Goal: Book appointment/travel/reservation

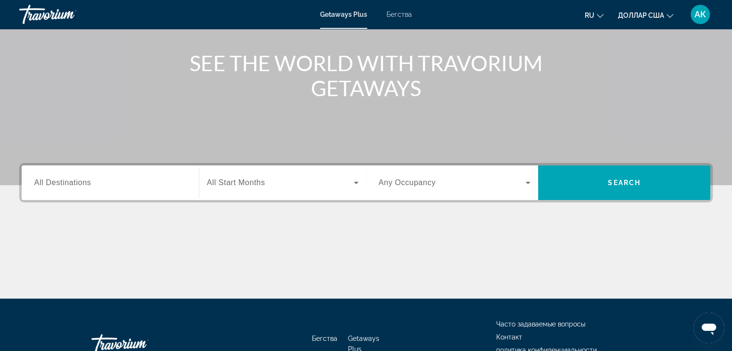
scroll to position [48, 0]
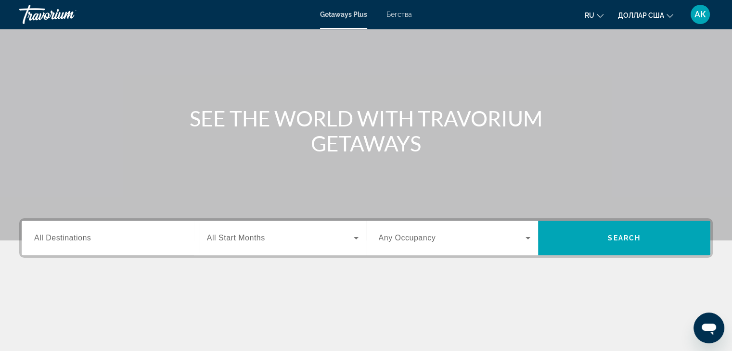
click at [118, 234] on div "Виджет поиска" at bounding box center [110, 238] width 152 height 27
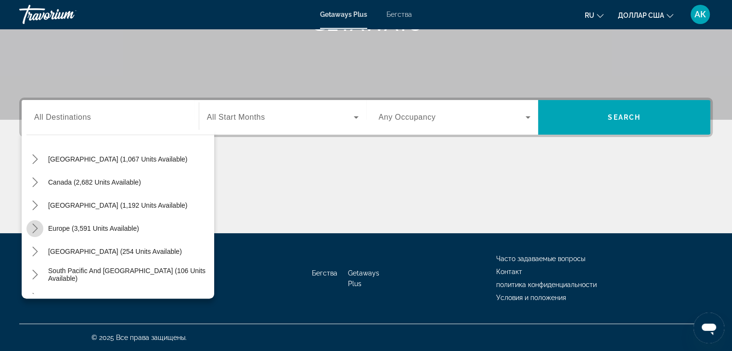
click at [32, 229] on icon "Toggle Europe (3,591 units available) submenu" at bounding box center [35, 229] width 10 height 10
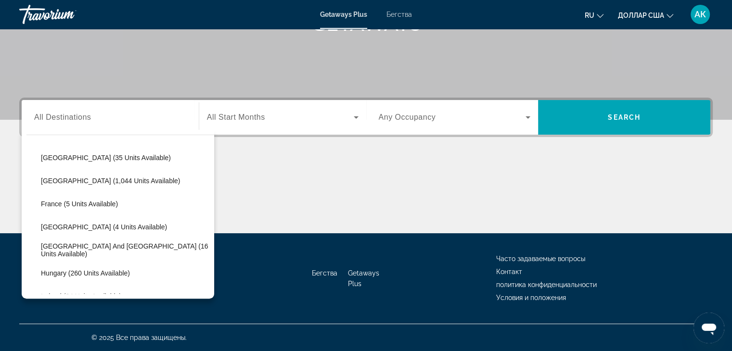
scroll to position [216, 0]
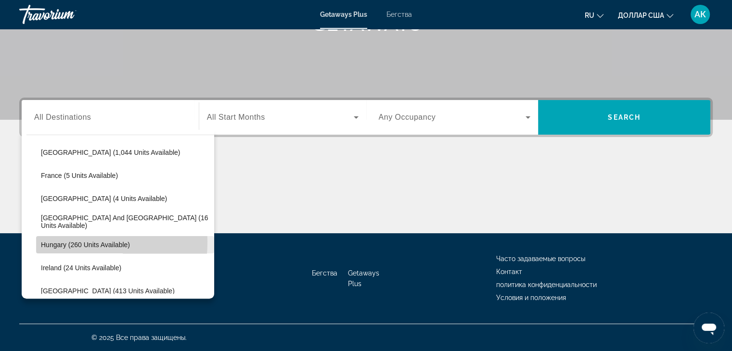
click at [42, 241] on span "Hungary (260 units available)" at bounding box center [85, 245] width 89 height 8
type input "**********"
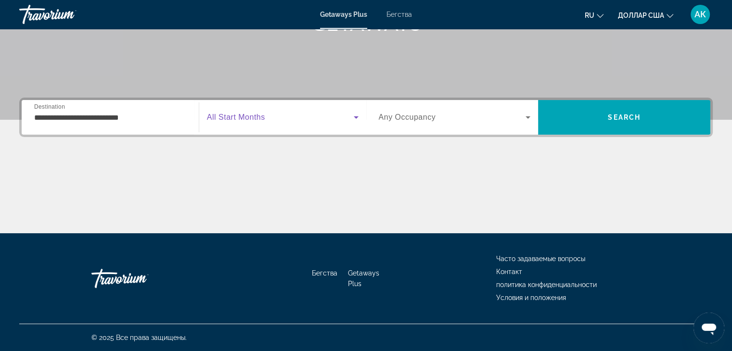
click at [357, 117] on icon "Виджет поиска" at bounding box center [356, 117] width 5 height 2
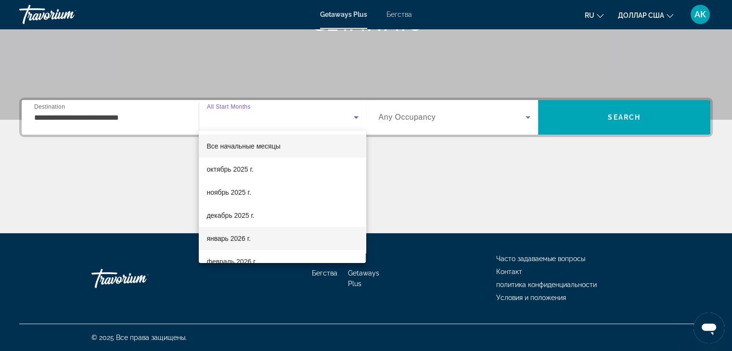
scroll to position [48, 0]
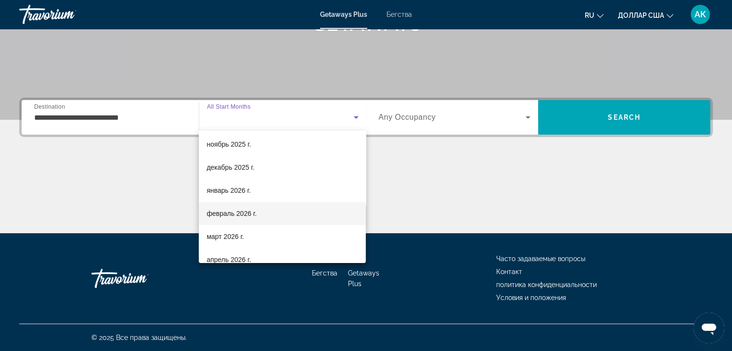
click at [246, 216] on font "февраль 2026 г." at bounding box center [231, 214] width 50 height 8
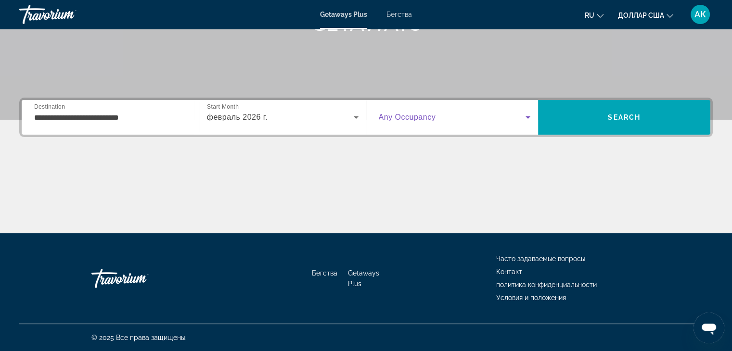
click at [527, 117] on icon "Виджет поиска" at bounding box center [527, 117] width 5 height 2
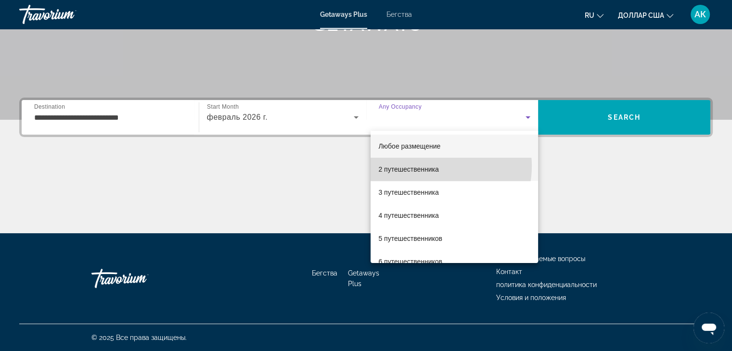
click at [428, 166] on font "2 путешественника" at bounding box center [408, 169] width 60 height 8
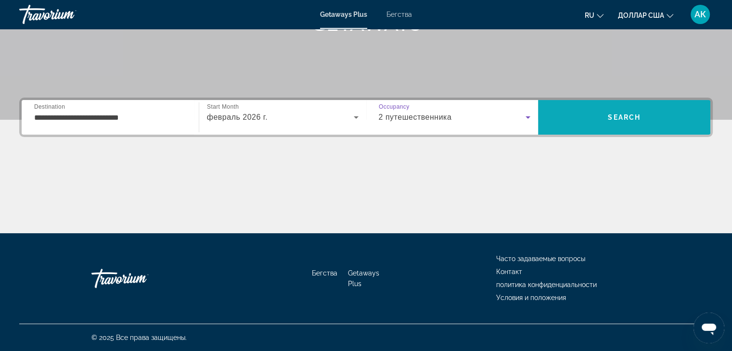
click at [602, 117] on span "Поиск" at bounding box center [624, 117] width 172 height 23
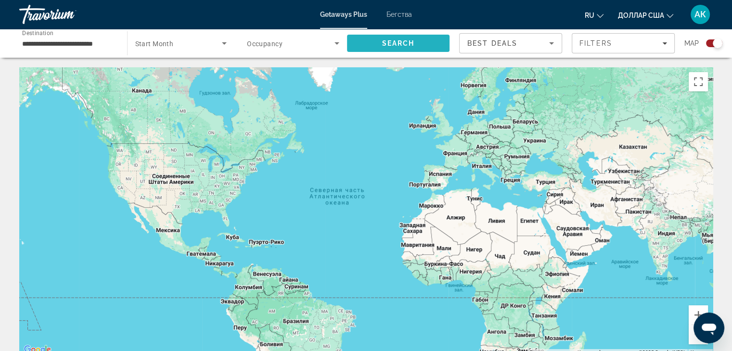
click at [400, 37] on span "Search" at bounding box center [398, 43] width 103 height 23
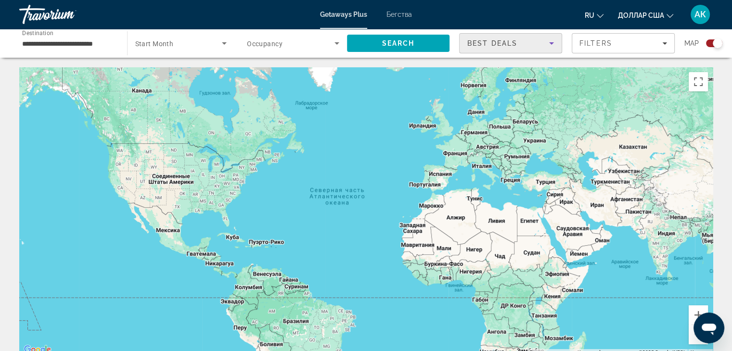
click at [551, 43] on icon "Sort by" at bounding box center [551, 43] width 5 height 2
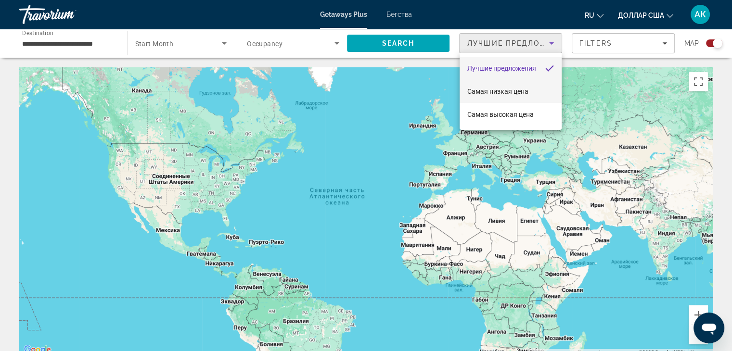
click at [543, 94] on mat-option "Самая низкая цена" at bounding box center [510, 91] width 102 height 23
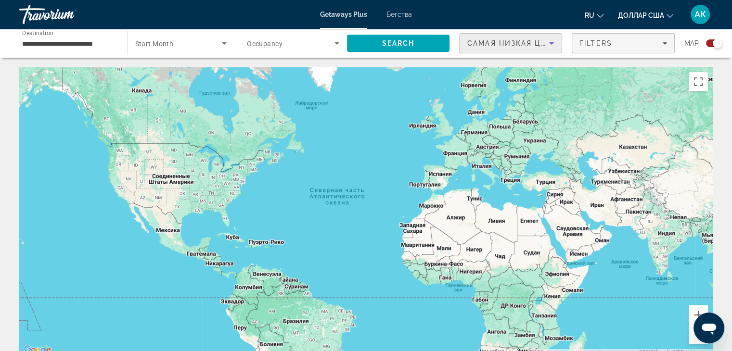
click at [667, 42] on span "Filters" at bounding box center [623, 43] width 102 height 23
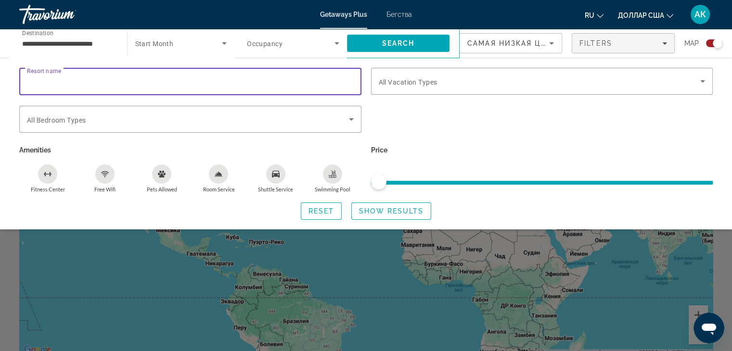
click at [185, 85] on input "Resort name" at bounding box center [190, 82] width 327 height 12
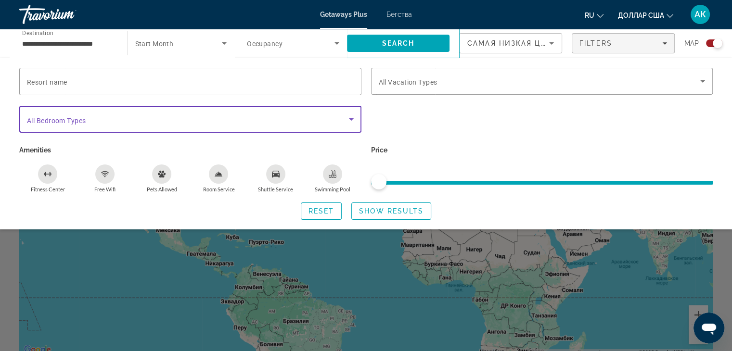
click at [353, 119] on icon "Search widget" at bounding box center [351, 120] width 12 height 12
click at [394, 210] on span "Show Results" at bounding box center [391, 211] width 64 height 8
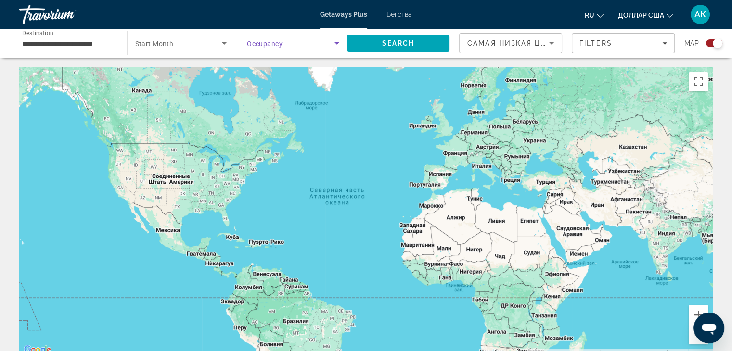
click at [338, 44] on icon "Search widget" at bounding box center [337, 44] width 12 height 12
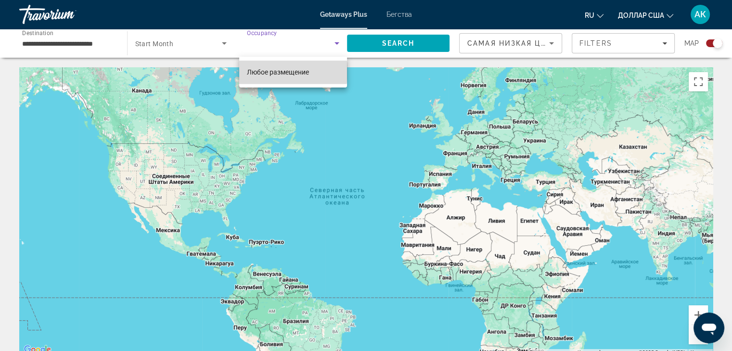
click at [291, 72] on font "Любое размещение" at bounding box center [278, 72] width 62 height 8
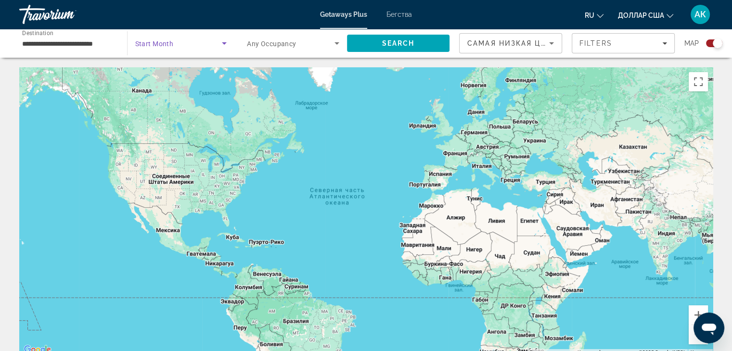
click at [223, 42] on icon "Search widget" at bounding box center [224, 44] width 12 height 12
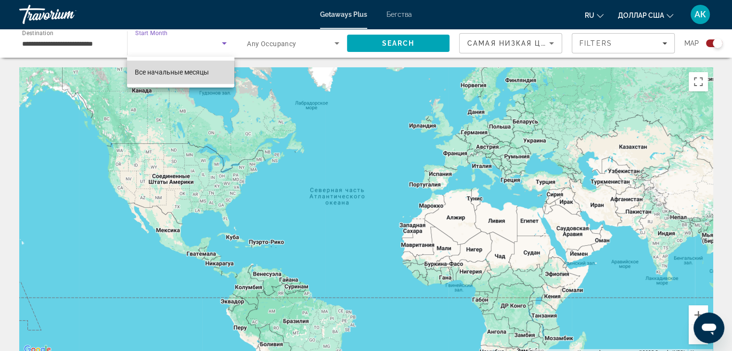
click at [183, 71] on font "Все начальные месяцы" at bounding box center [172, 72] width 74 height 8
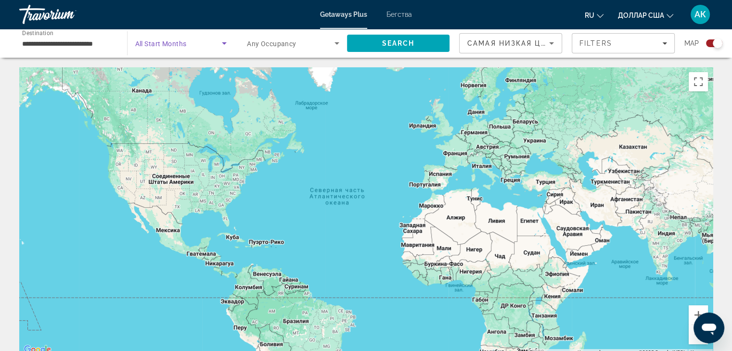
click at [222, 42] on icon "Search widget" at bounding box center [224, 44] width 12 height 12
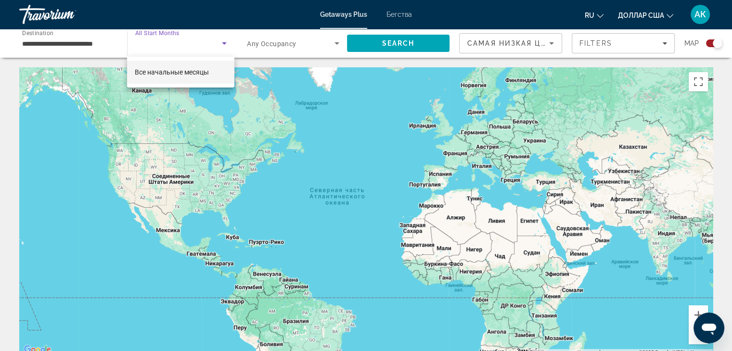
click at [195, 69] on font "Все начальные месяцы" at bounding box center [172, 72] width 74 height 8
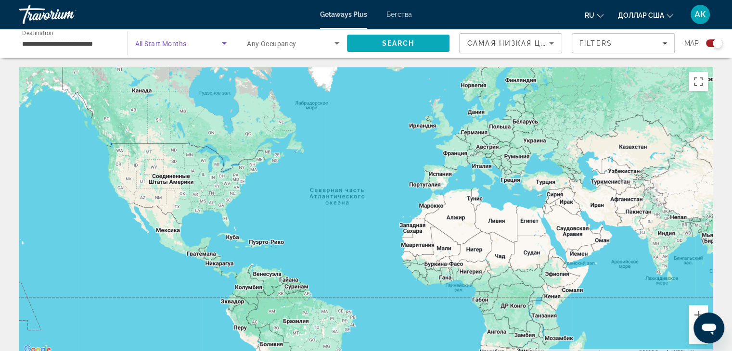
click at [376, 43] on span "Search" at bounding box center [398, 43] width 103 height 23
click at [499, 147] on icon "Основное содержание" at bounding box center [497, 145] width 9 height 13
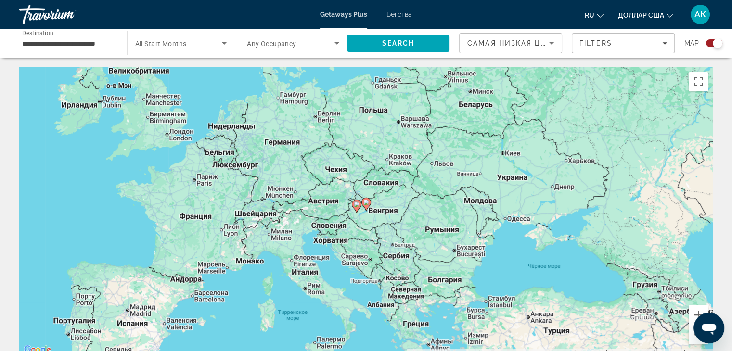
click at [357, 210] on icon "Основное содержание" at bounding box center [356, 206] width 9 height 13
type input "**********"
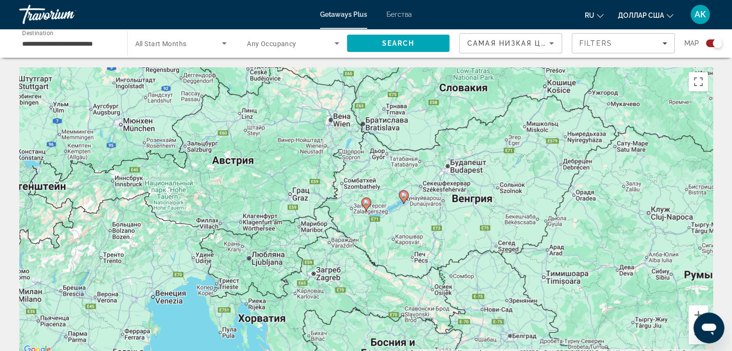
click at [406, 201] on gmp-advanced-marker "Основное содержание" at bounding box center [404, 197] width 10 height 14
